Goal: Transaction & Acquisition: Purchase product/service

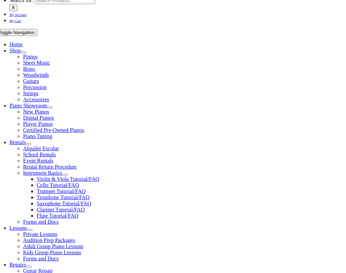
scroll to position [136, 0]
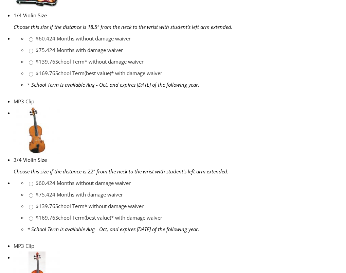
scroll to position [373, 0]
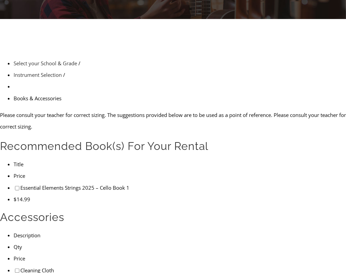
scroll to position [102, 0]
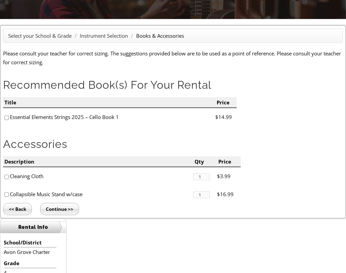
click at [5, 120] on input"] "checkbox" at bounding box center [6, 117] width 4 height 4
checkbox input"] "true"
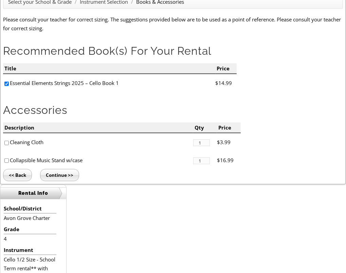
scroll to position [238, 0]
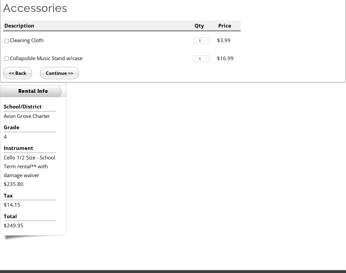
click at [7, 43] on input"] "checkbox" at bounding box center [6, 41] width 4 height 4
checkbox input"] "true"
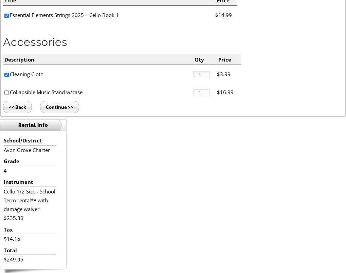
scroll to position [204, 0]
drag, startPoint x: 66, startPoint y: 133, endPoint x: 95, endPoint y: 137, distance: 29.9
click at [66, 113] on input "Continue >>" at bounding box center [59, 107] width 39 height 12
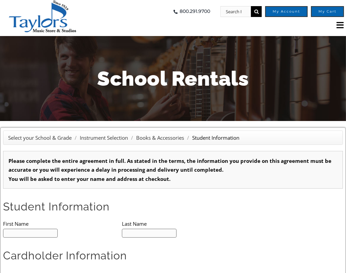
type input "1"
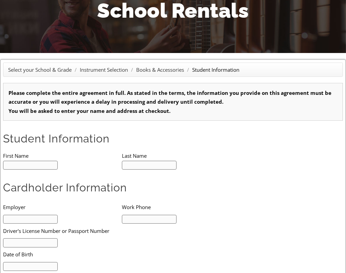
drag, startPoint x: 47, startPoint y: 201, endPoint x: 117, endPoint y: 195, distance: 69.9
click at [48, 170] on input "text" at bounding box center [30, 165] width 55 height 9
type input "Luke"
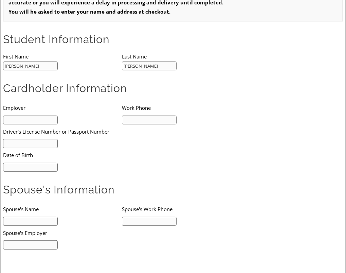
scroll to position [238, 0]
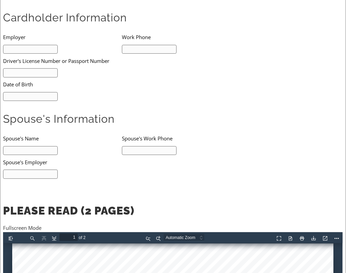
type input "Kloxin"
click at [29, 54] on input "text" at bounding box center [30, 49] width 55 height 9
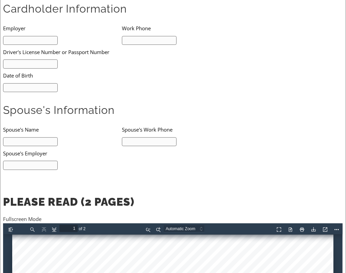
scroll to position [170, 0]
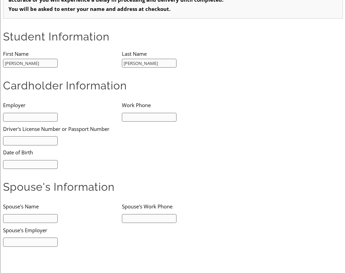
drag, startPoint x: 32, startPoint y: 148, endPoint x: 36, endPoint y: 144, distance: 5.0
click at [33, 122] on input "text" at bounding box center [30, 117] width 55 height 9
type input "Avon Grove Charter School"
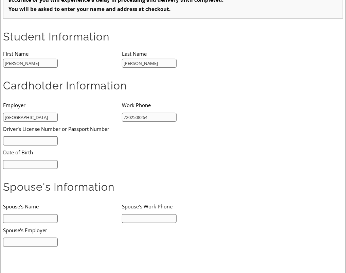
type input "7202508264"
type input "31495749"
type input "mm/dd/yyyy"
click at [50, 169] on input "mm/dd/yyyy" at bounding box center [30, 164] width 55 height 9
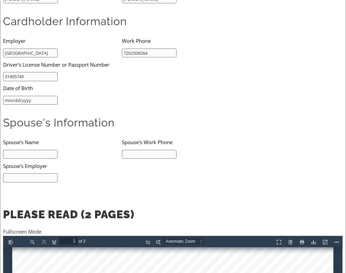
scroll to position [238, 0]
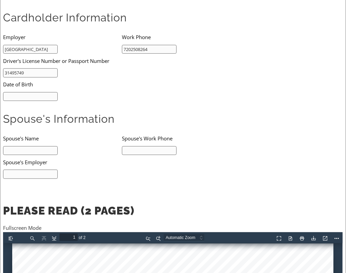
click at [39, 54] on input "Avon Grove Charter School" at bounding box center [30, 49] width 55 height 9
type input "Christopher Kloxin"
type input "09/22/1976"
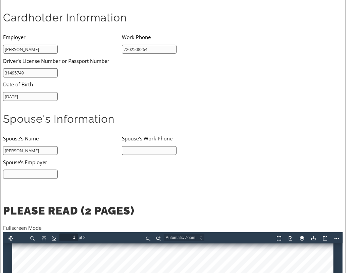
type input "April Kloxin"
type input "3023006607"
click at [45, 179] on input "text" at bounding box center [30, 173] width 55 height 9
type input "Univ. Delaware"
click at [110, 91] on li "Date of Birth" at bounding box center [110, 84] width 214 height 14
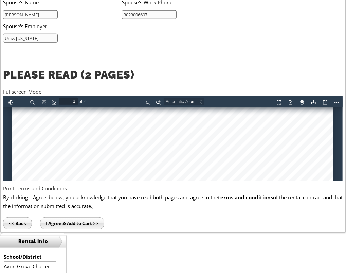
scroll to position [373, 0]
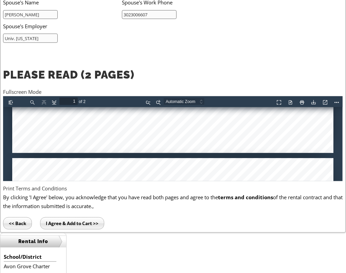
type input "2"
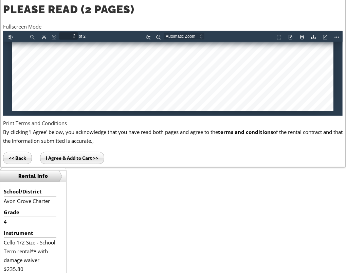
scroll to position [475, 0]
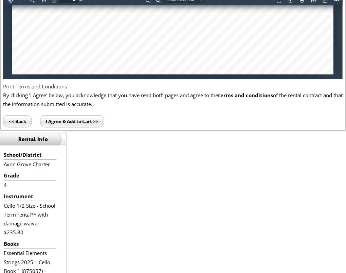
click at [79, 118] on input "I Agree & Add to Cart >>" at bounding box center [72, 121] width 64 height 12
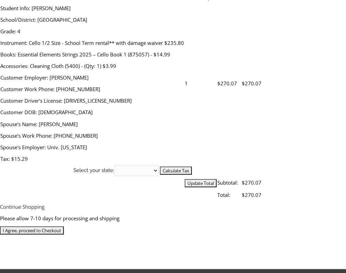
scroll to position [204, 0]
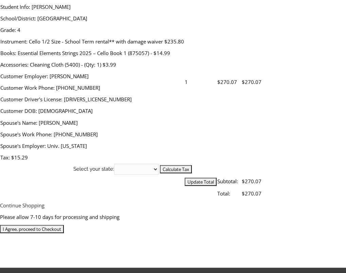
click at [158, 164] on select "[US_STATE] [US_STATE] [US_STATE] [US_STATE] [US_STATE] [US_STATE] [US_STATE] [U…" at bounding box center [136, 169] width 44 height 11
select select "PA"
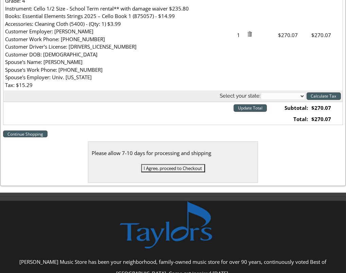
click at [261, 100] on select "Alabama Alaska Arizona Arkansas California Colorado Connecticut Delaware D. C. …" at bounding box center [283, 95] width 44 height 7
click at [304, 183] on div "Continue Shopping Please allow 7-10 days for processing and shipping I Agree, p…" at bounding box center [172, 156] width 339 height 54
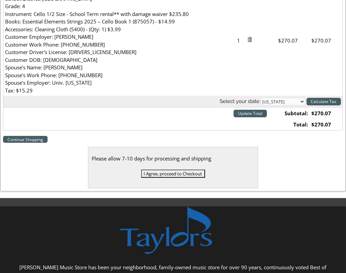
scroll to position [238, 0]
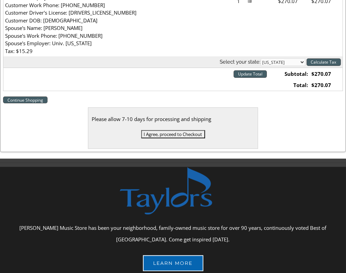
click at [175, 138] on input "I Agree, proceed to Checkout" at bounding box center [173, 134] width 64 height 8
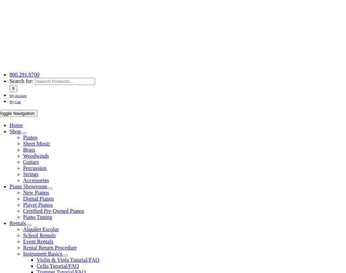
scroll to position [68, 0]
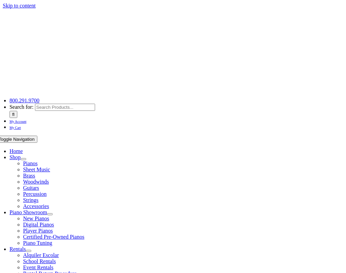
select select "PA"
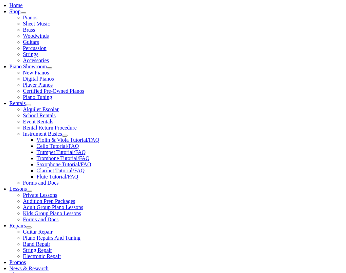
scroll to position [136, 0]
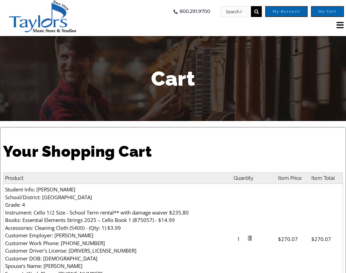
select select "PA"
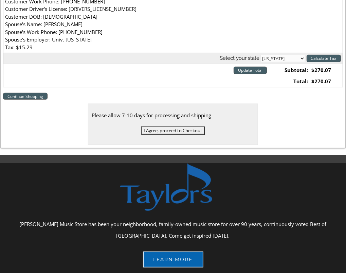
scroll to position [204, 0]
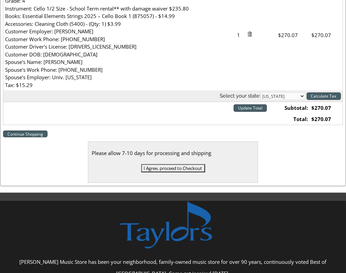
click at [247, 112] on input "Update Total" at bounding box center [250, 107] width 33 height 7
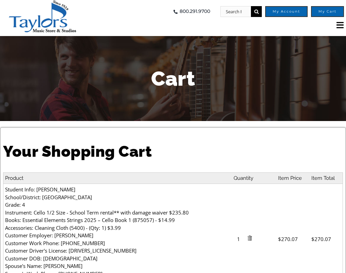
select select "PA"
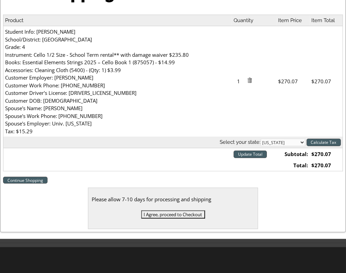
scroll to position [157, 0]
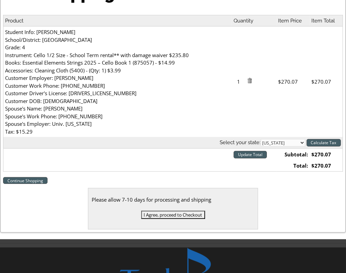
click at [181, 219] on input "I Agree, proceed to Checkout" at bounding box center [173, 214] width 64 height 8
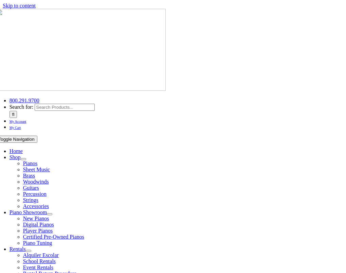
select select
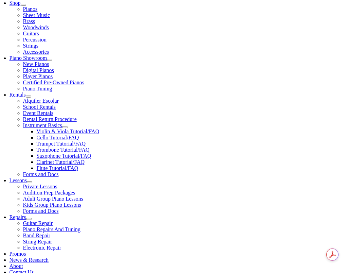
scroll to position [238, 0]
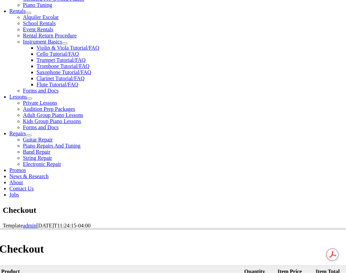
type input "c"
type input "Christopher"
type input "Kloxin"
type input "44 Morgan Hollow Way"
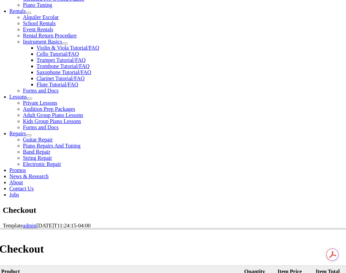
type input "Landenberg"
select select "PA"
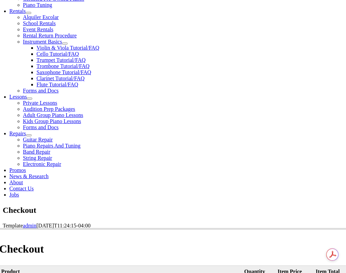
type input "19350"
drag, startPoint x: 124, startPoint y: 173, endPoint x: 110, endPoint y: 194, distance: 25.2
select select "discover"
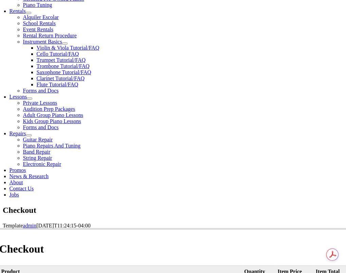
type input "6011014780003344"
select select "10"
drag, startPoint x: 219, startPoint y: 196, endPoint x: 334, endPoint y: 194, distance: 114.4
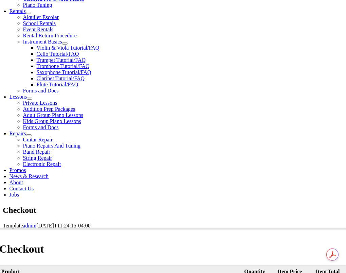
select select "2030"
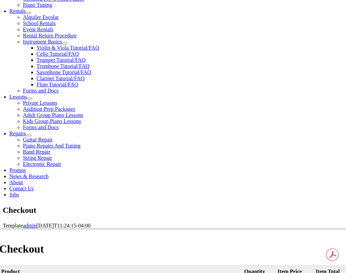
type input "697"
type input "7202508264"
type input "cakloxin@gmail.com"
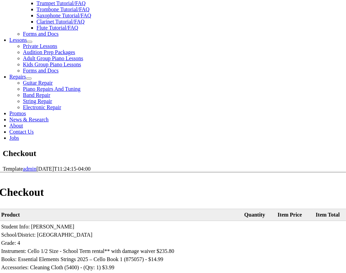
scroll to position [407, 0]
